Goal: Use online tool/utility: Use online tool/utility

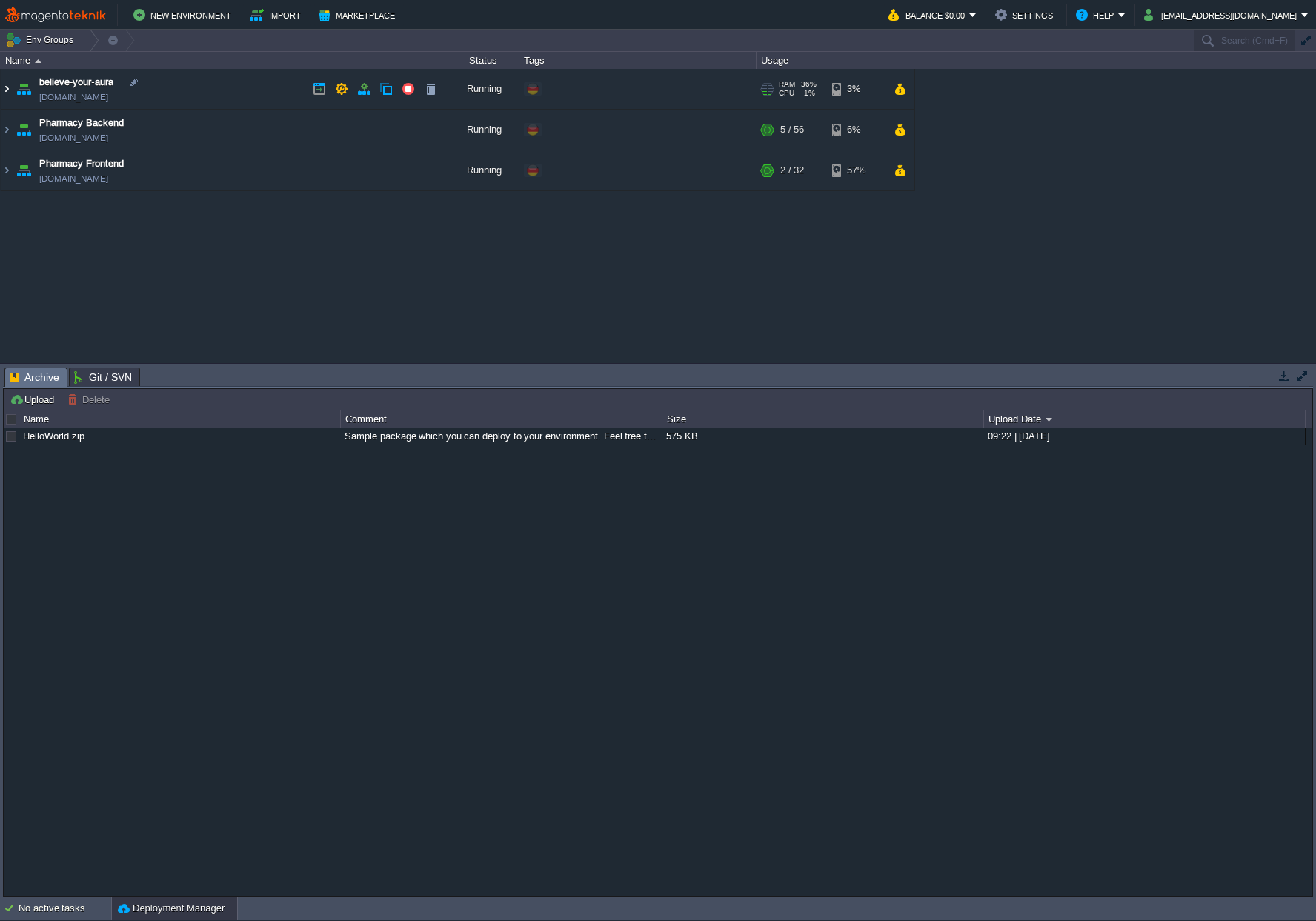
click at [9, 85] on img at bounding box center [7, 89] width 12 height 40
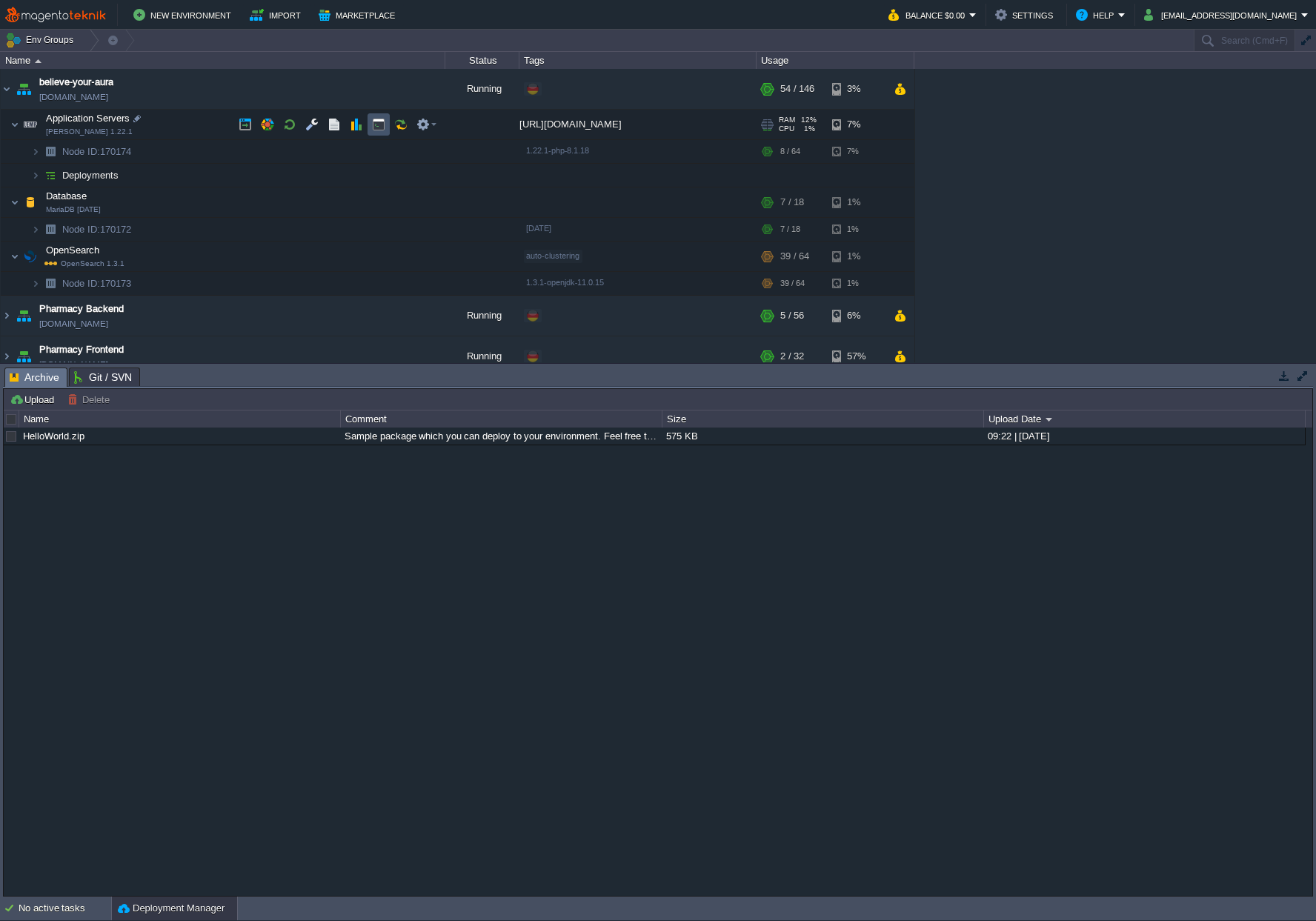
click at [374, 125] on button "button" at bounding box center [378, 125] width 13 height 13
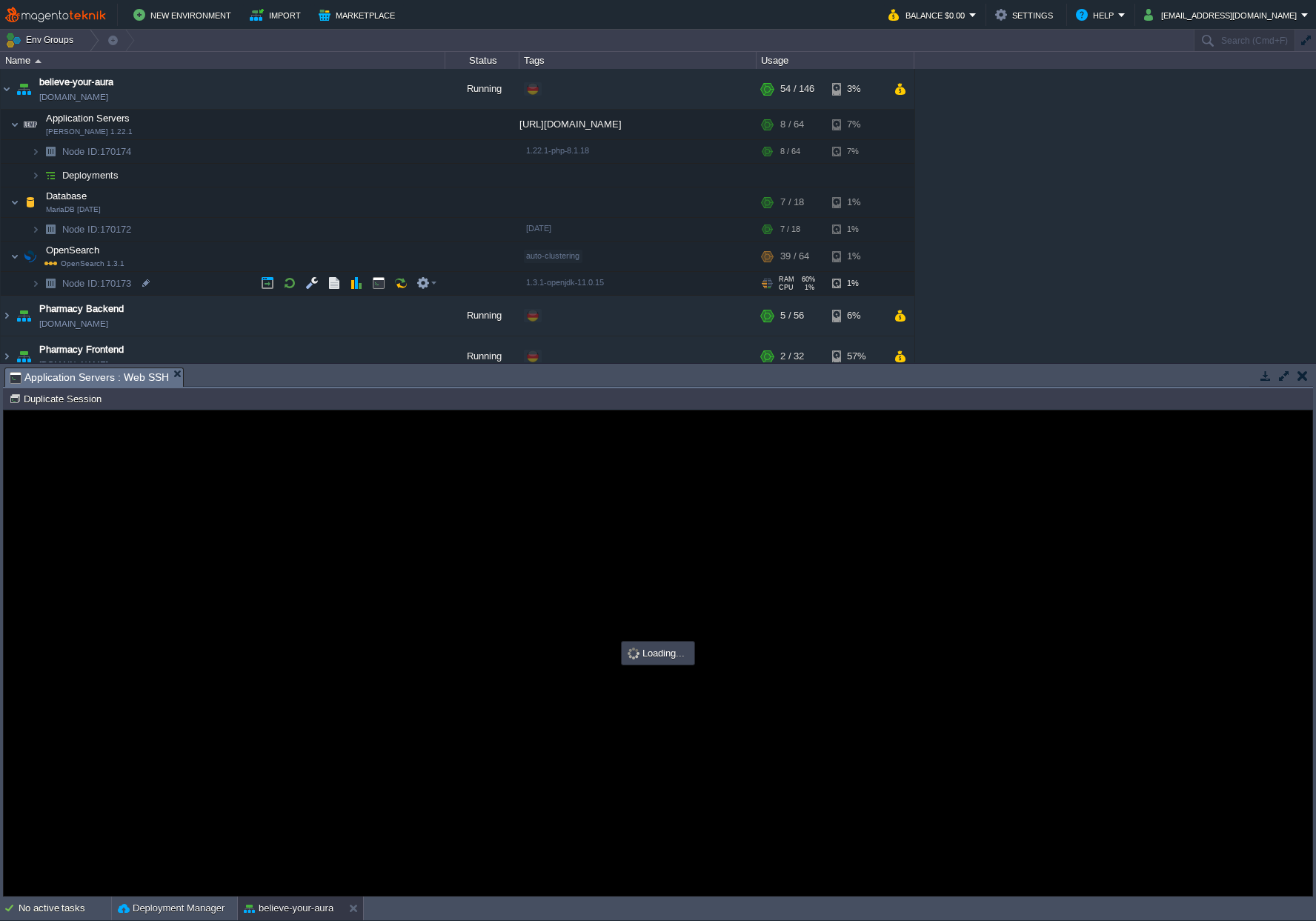
type input "#000000"
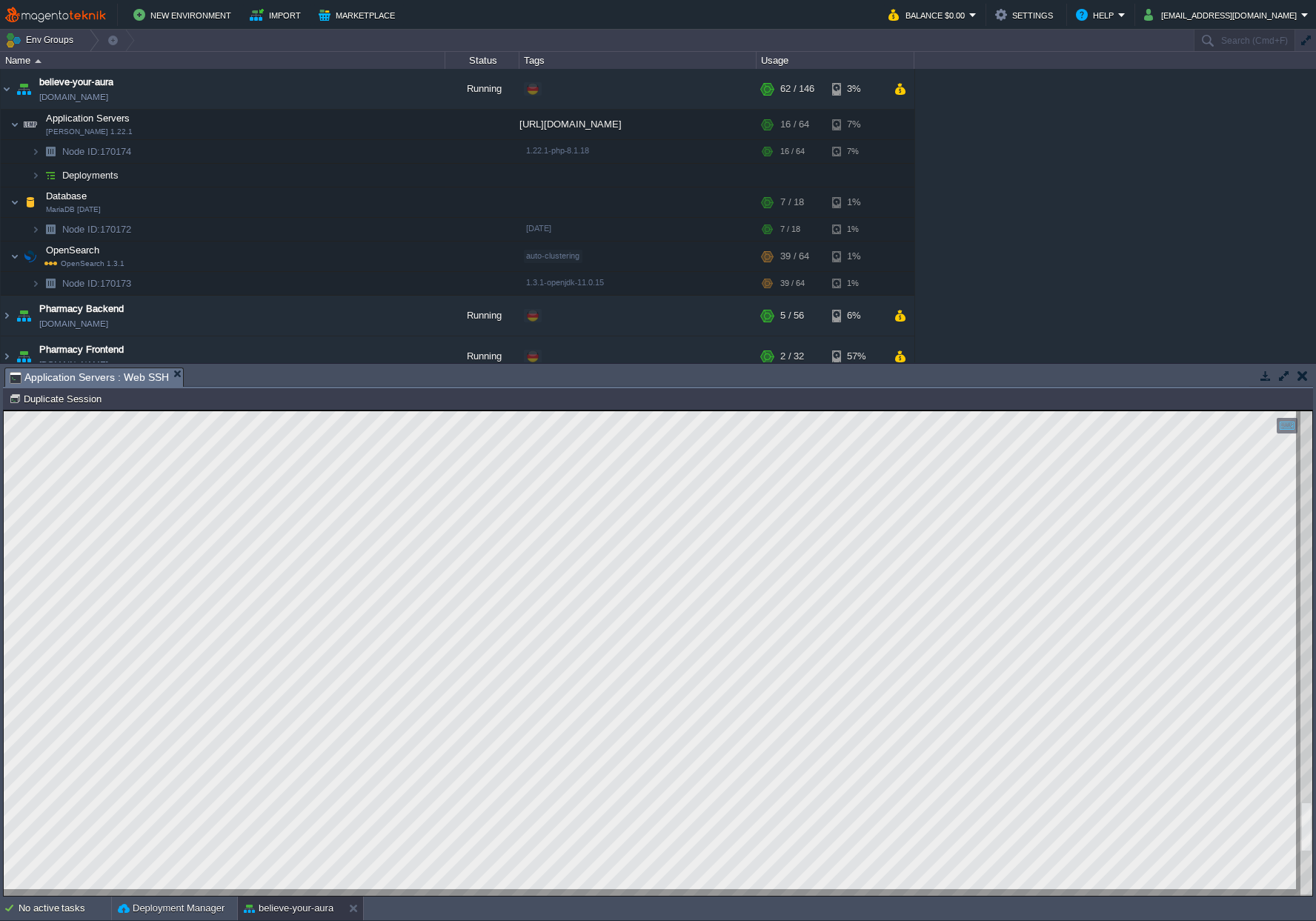
click at [1304, 801] on div at bounding box center [1306, 653] width 12 height 484
click at [1298, 675] on div at bounding box center [658, 653] width 1308 height 484
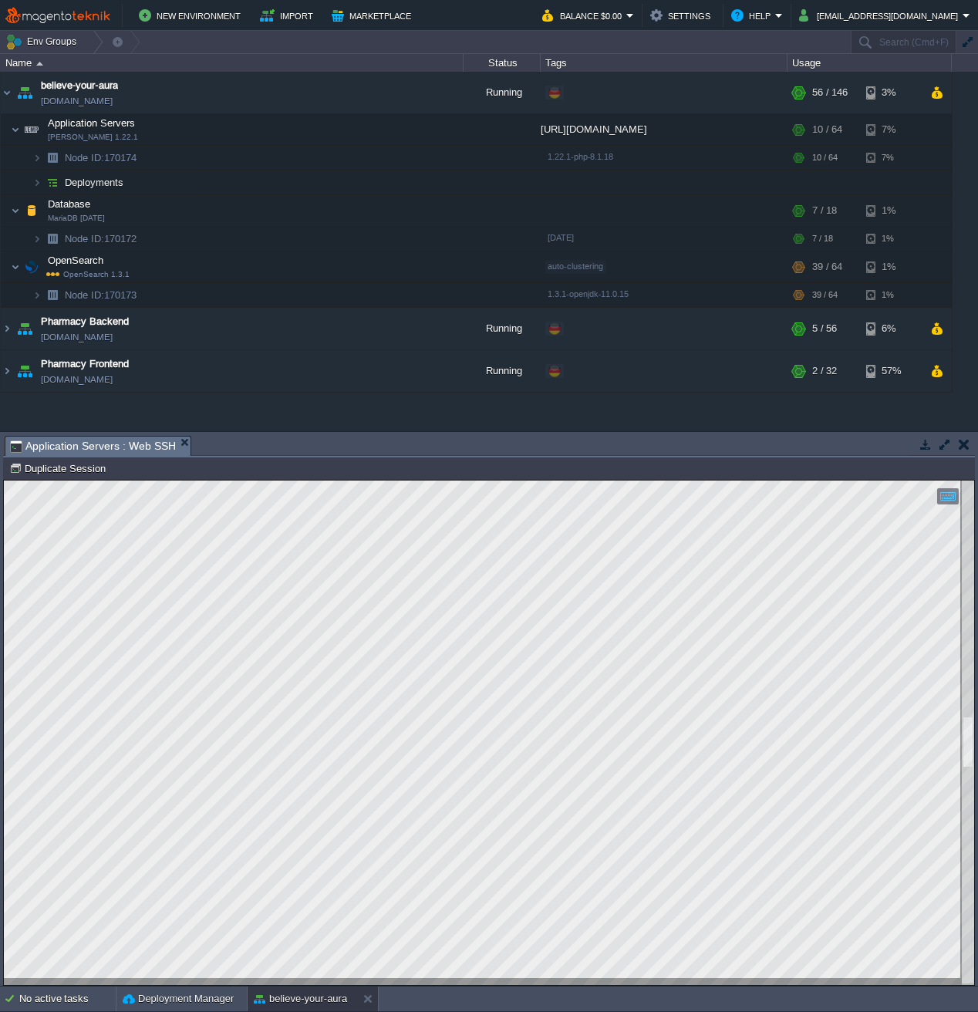
click at [946, 719] on div at bounding box center [489, 732] width 970 height 504
click at [4, 480] on html "Copy: Cmd + C Paste: Cmd + V Settings: Ctrl + Shift + Alt 0" at bounding box center [489, 480] width 970 height 0
click at [962, 775] on div at bounding box center [968, 732] width 12 height 504
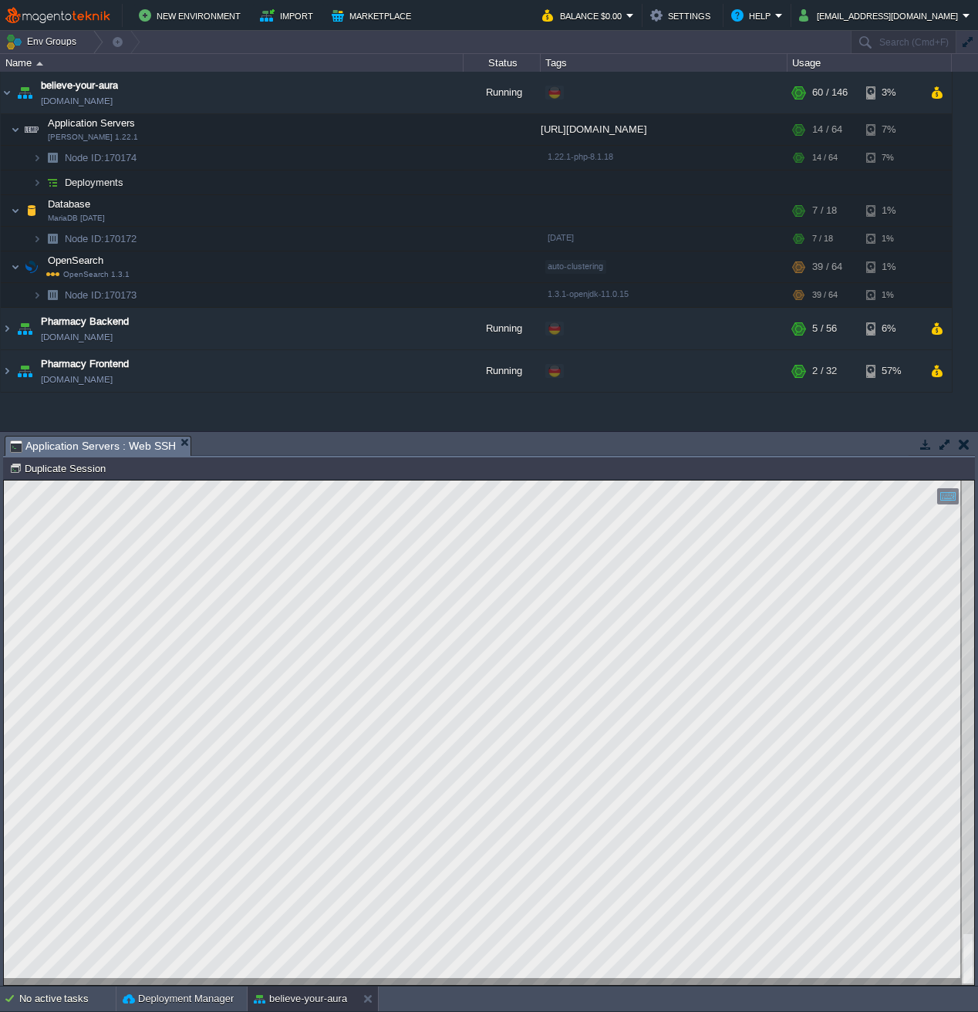
click at [973, 958] on div at bounding box center [968, 732] width 12 height 504
click at [959, 754] on div at bounding box center [489, 732] width 970 height 504
click at [4, 480] on html "Copy: Cmd + C Paste: Cmd + V Settings: Ctrl + Shift + Alt 0" at bounding box center [489, 480] width 970 height 0
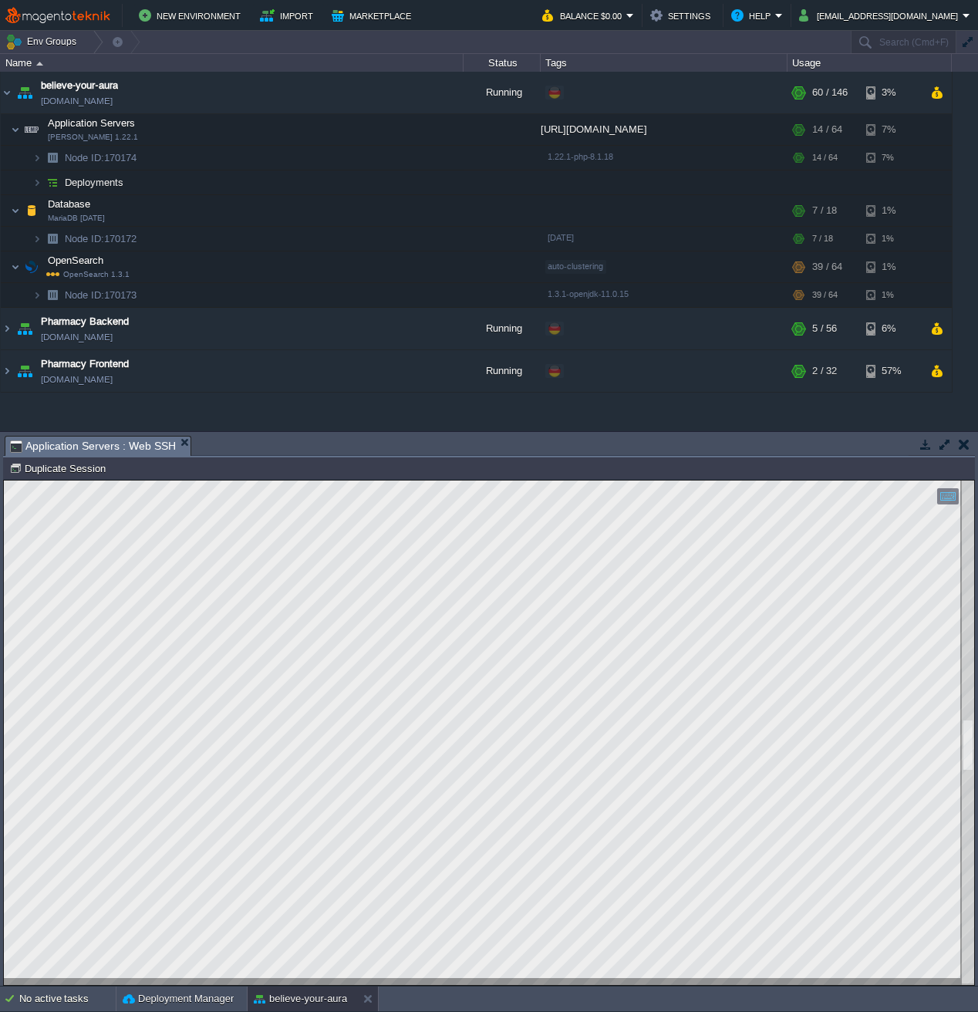
scroll to position [234, 27]
click at [966, 958] on div at bounding box center [968, 732] width 12 height 504
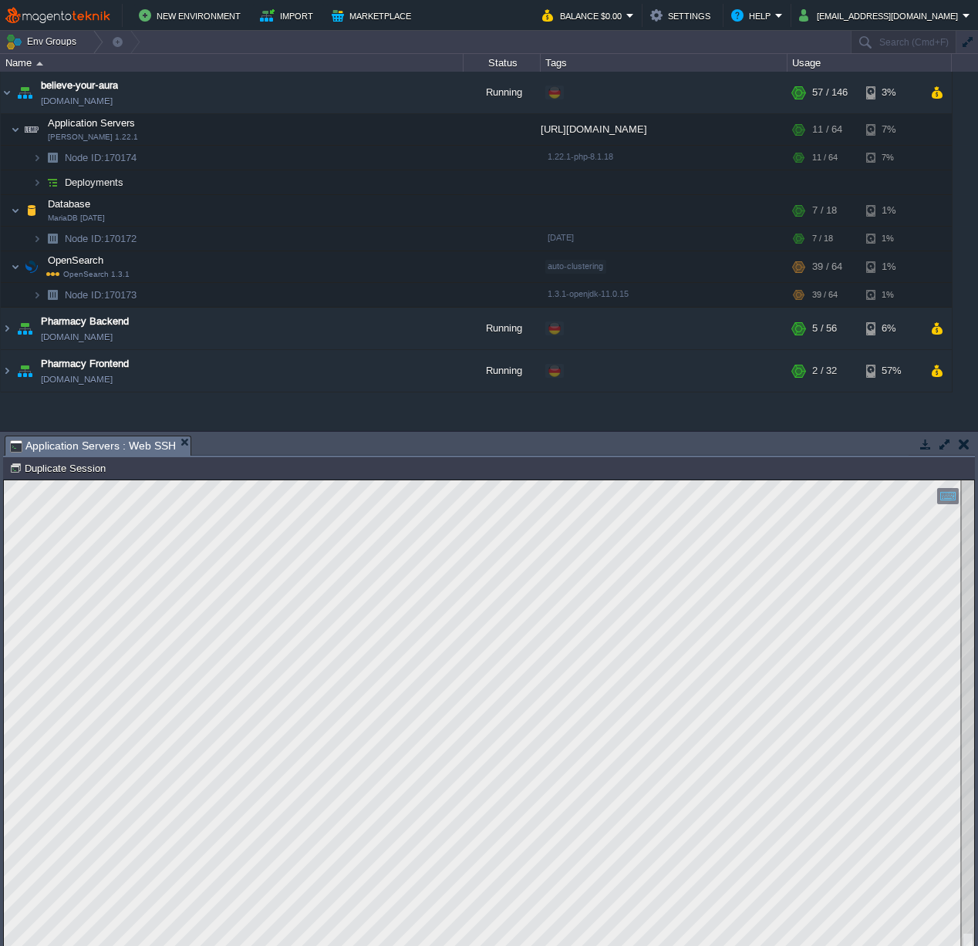
scroll to position [253, 27]
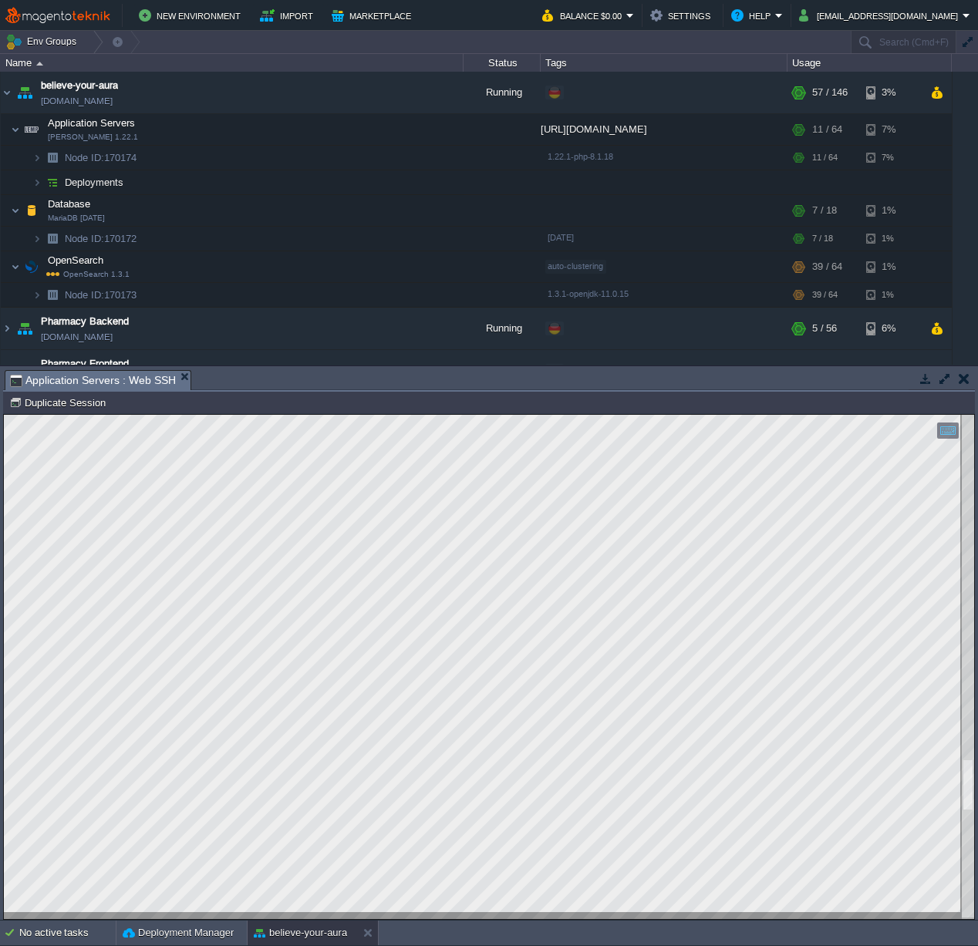
click at [974, 415] on html "Copy: Cmd + C Paste: Cmd + V Settings: Ctrl + Shift + Alt 0" at bounding box center [489, 415] width 970 height 0
click at [973, 415] on html "Copy: Cmd + C Paste: Cmd + V Settings: Ctrl + Shift + Alt 0" at bounding box center [489, 415] width 970 height 0
type textarea "[DATE]T10:10:03.939246+00:00] [DOMAIN_NAME]: BizimHesap Cron: Finished [] [] [[…"
